Goal: Register for event/course

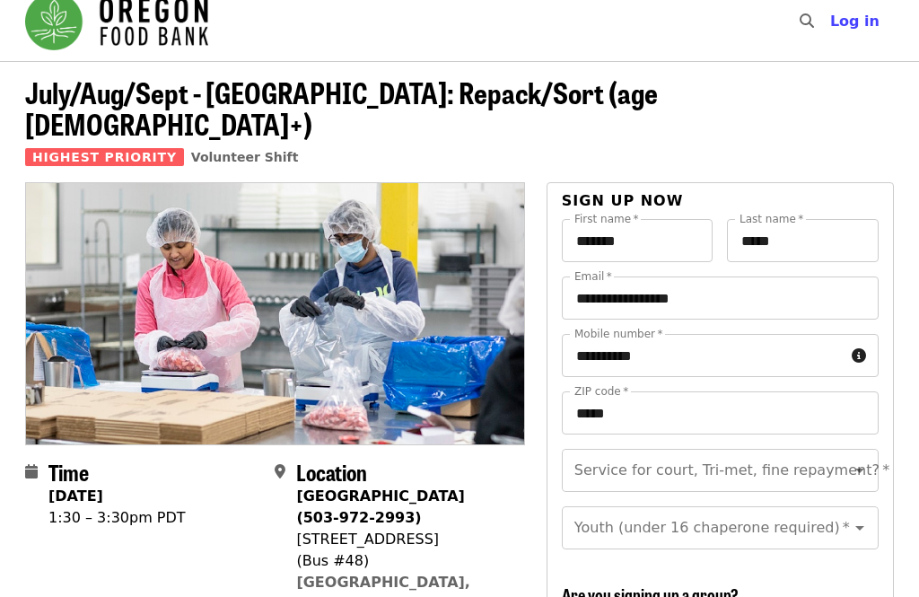
scroll to position [17, 0]
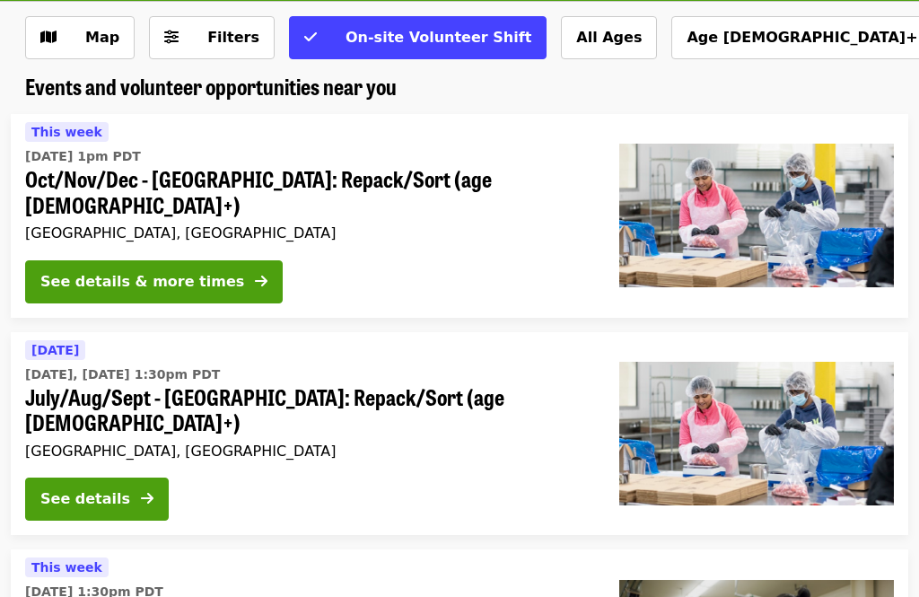
click at [129, 488] on div "See details" at bounding box center [85, 499] width 90 height 22
